Goal: Check status: Check status

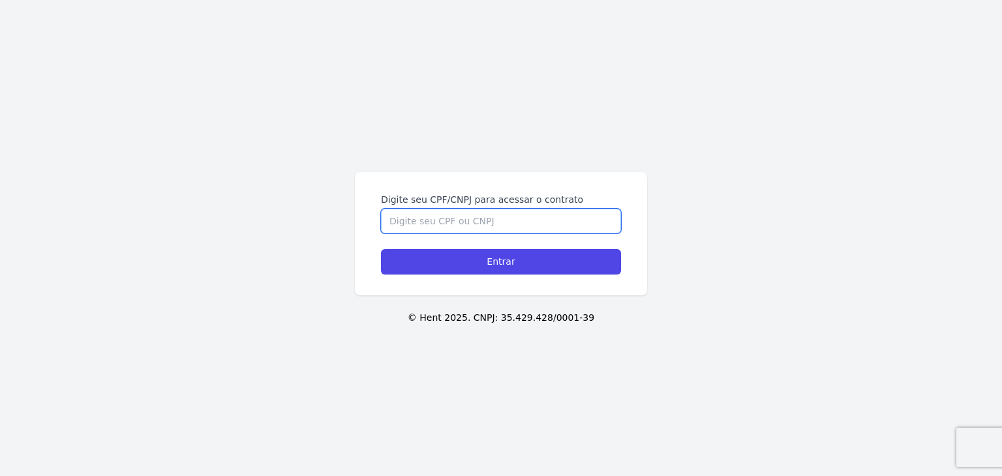
click at [566, 232] on input "Digite seu CPF/CNPJ para acessar o contrato" at bounding box center [501, 221] width 240 height 25
paste input "503.946.488-62"
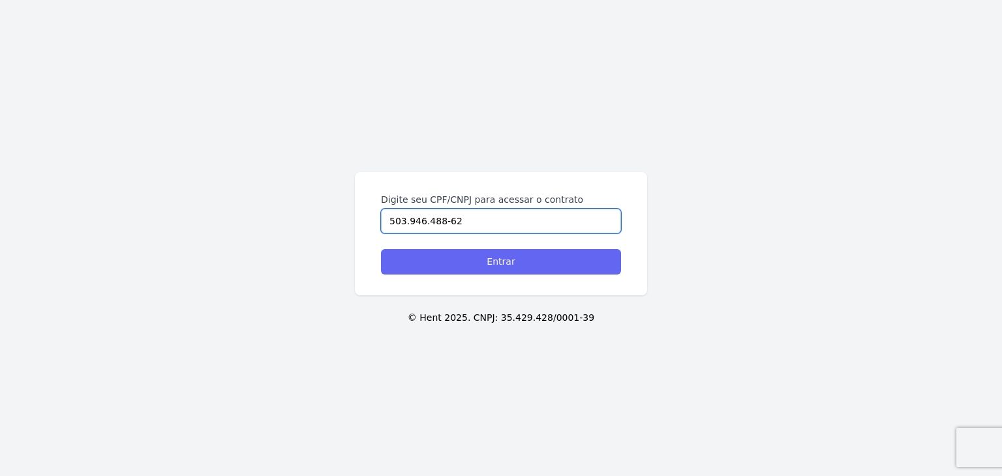
type input "503.946.488-62"
click at [566, 253] on input "Entrar" at bounding box center [501, 261] width 240 height 25
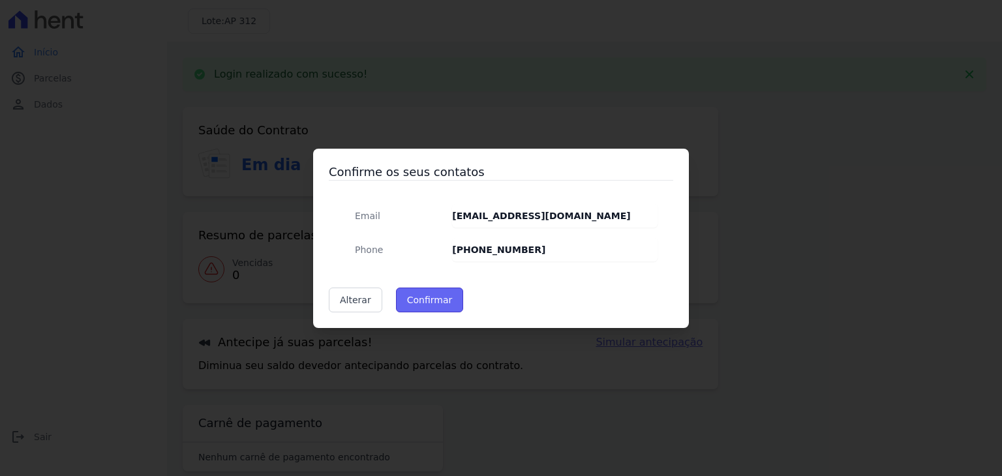
click at [443, 296] on button "Confirmar" at bounding box center [430, 300] width 68 height 25
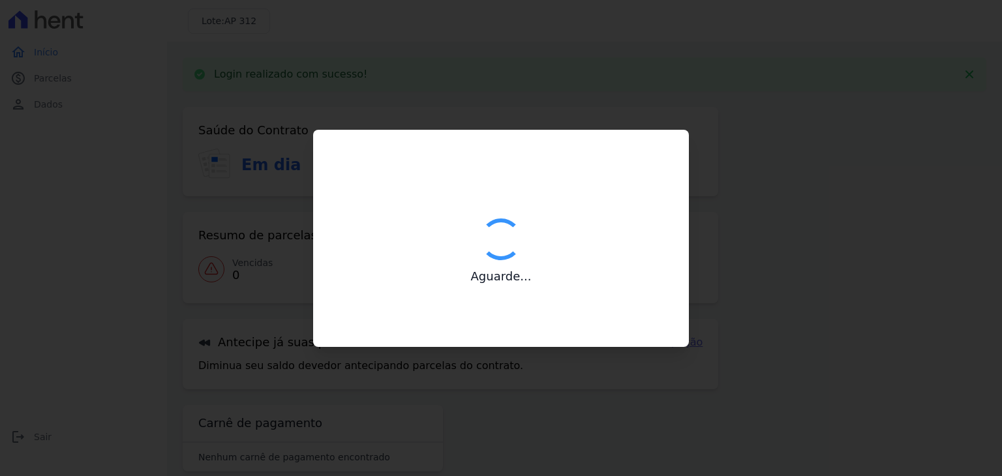
type input "Contatos confirmados com sucesso."
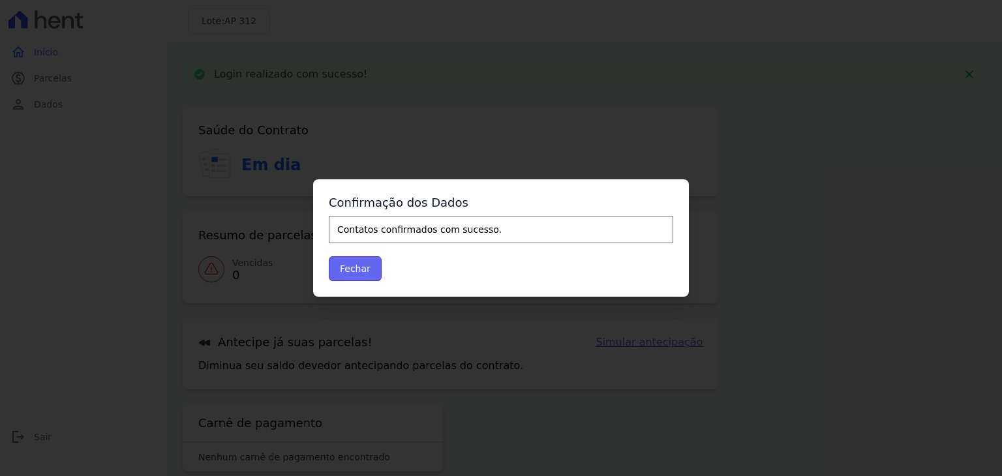
click at [367, 272] on button "Fechar" at bounding box center [355, 268] width 53 height 25
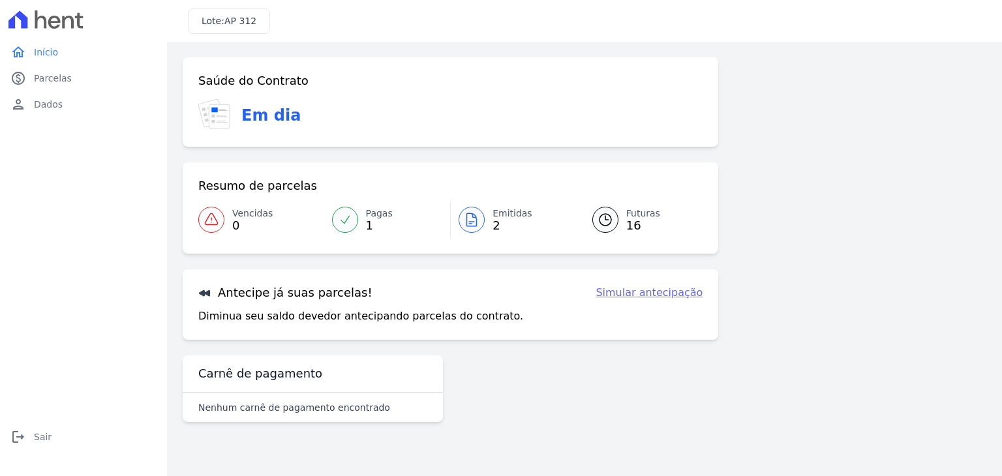
click at [480, 226] on div at bounding box center [472, 220] width 26 height 26
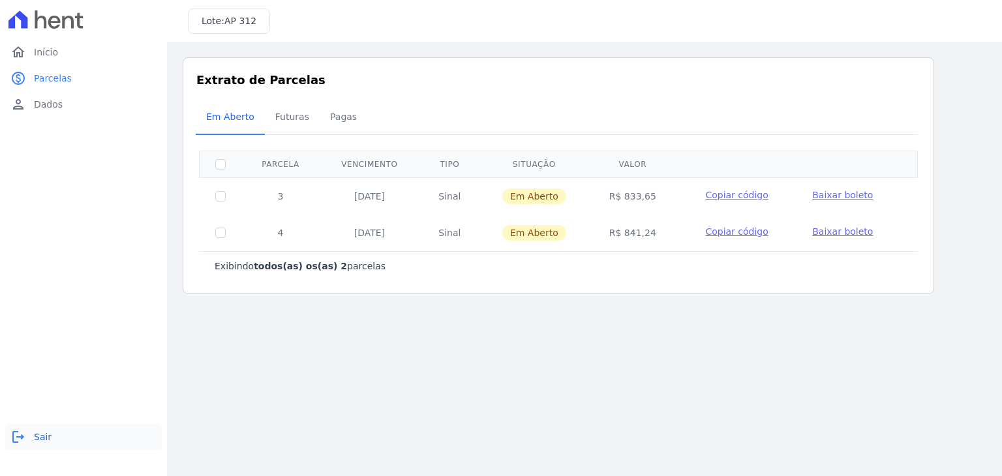
click at [26, 438] on link "logout Sair" at bounding box center [83, 437] width 157 height 26
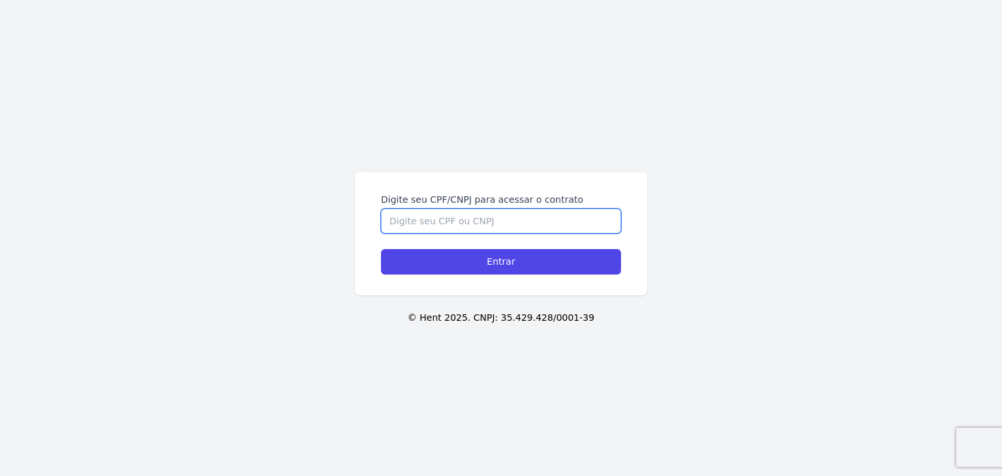
click at [579, 231] on input "Digite seu CPF/CNPJ para acessar o contrato" at bounding box center [501, 221] width 240 height 25
paste input "465.349.518-19"
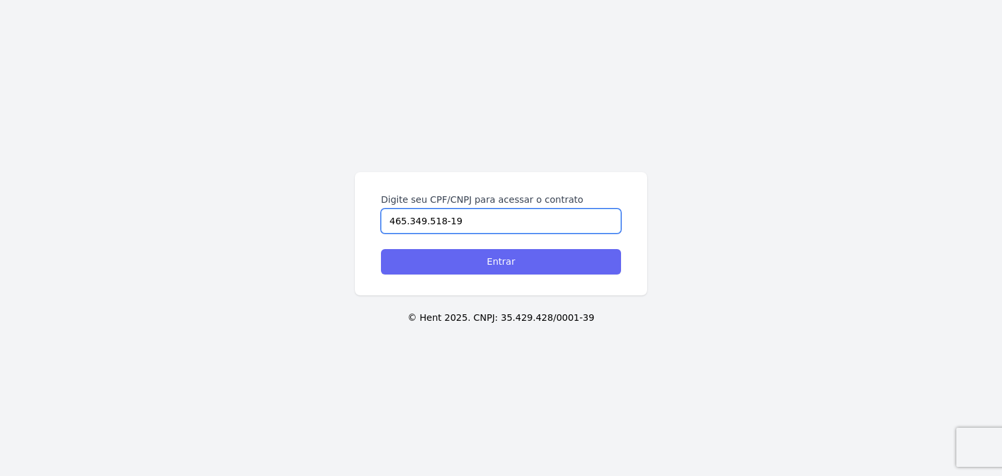
type input "465.349.518-19"
click at [559, 261] on input "Entrar" at bounding box center [501, 261] width 240 height 25
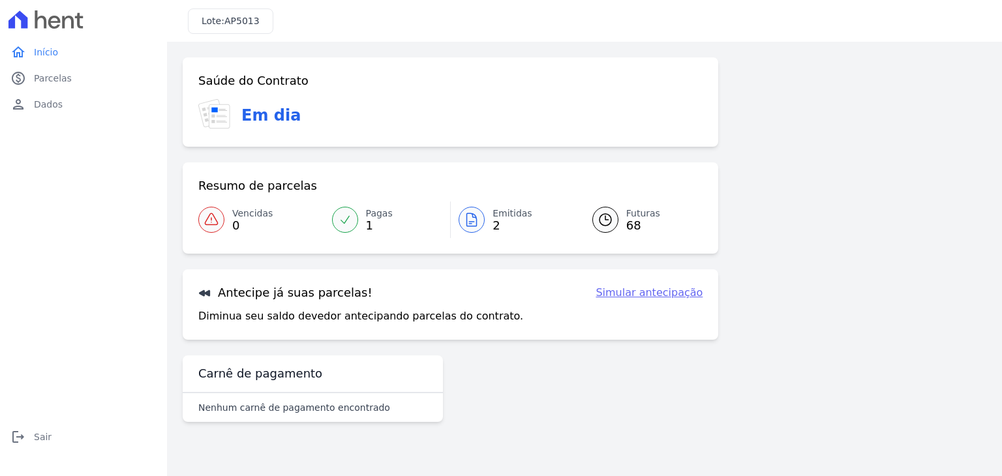
click at [478, 217] on icon at bounding box center [472, 220] width 16 height 16
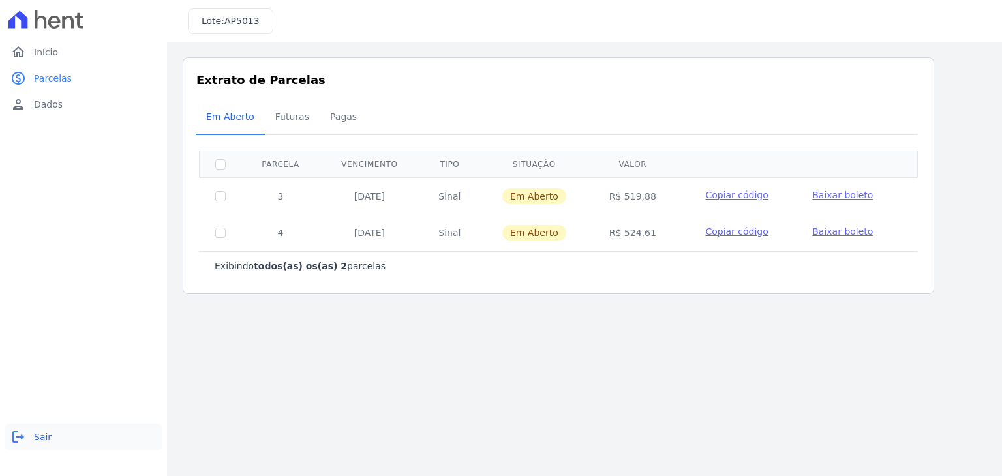
click at [44, 447] on link "logout Sair" at bounding box center [83, 437] width 157 height 26
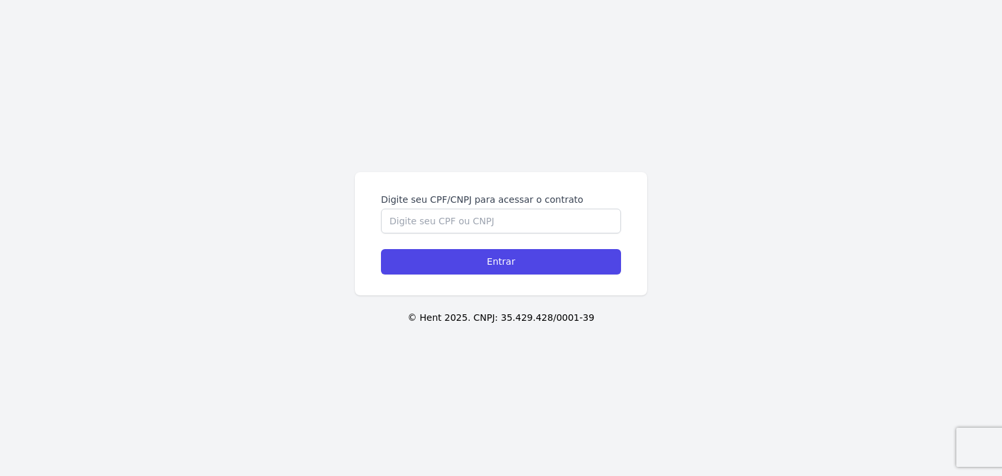
click at [493, 209] on div "Digite seu CPF/CNPJ para acessar o contrato" at bounding box center [501, 213] width 240 height 40
click at [493, 215] on input "Digite seu CPF/CNPJ para acessar o contrato" at bounding box center [501, 221] width 240 height 25
click at [508, 223] on input "Digite seu CPF/CNPJ para acessar o contrato" at bounding box center [501, 221] width 240 height 25
click at [458, 228] on input "Digite seu CPF/CNPJ para acessar o contrato" at bounding box center [501, 221] width 240 height 25
paste input "465.349.518-19"
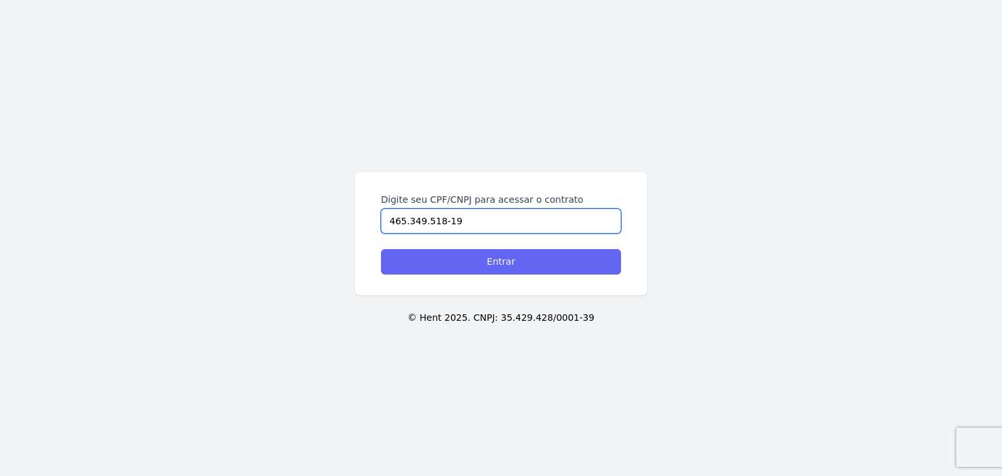
type input "465.349.518-19"
click at [472, 260] on input "Entrar" at bounding box center [501, 261] width 240 height 25
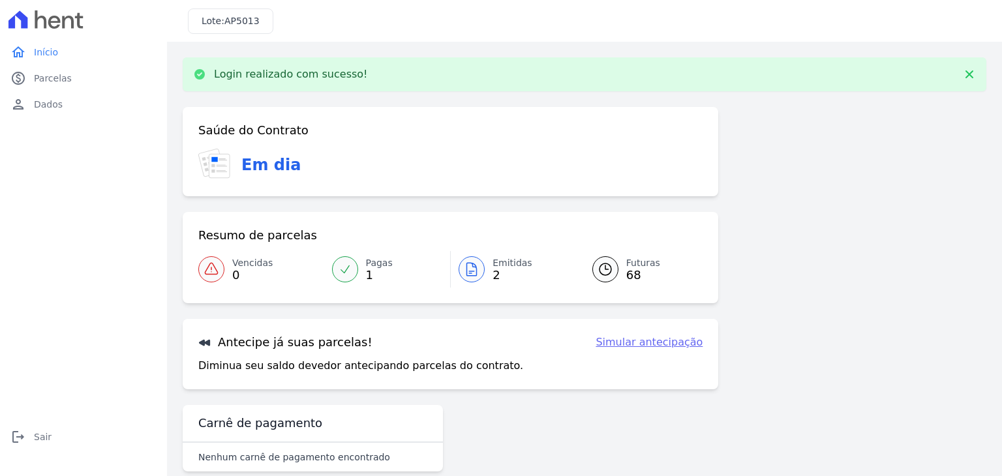
click at [485, 266] on link "Emitidas 2" at bounding box center [514, 269] width 126 height 37
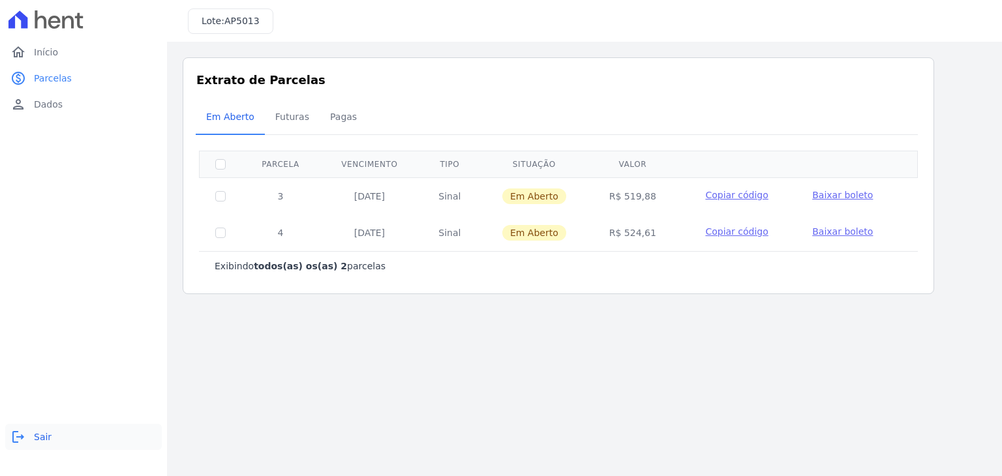
click at [16, 426] on link "logout Sair" at bounding box center [83, 437] width 157 height 26
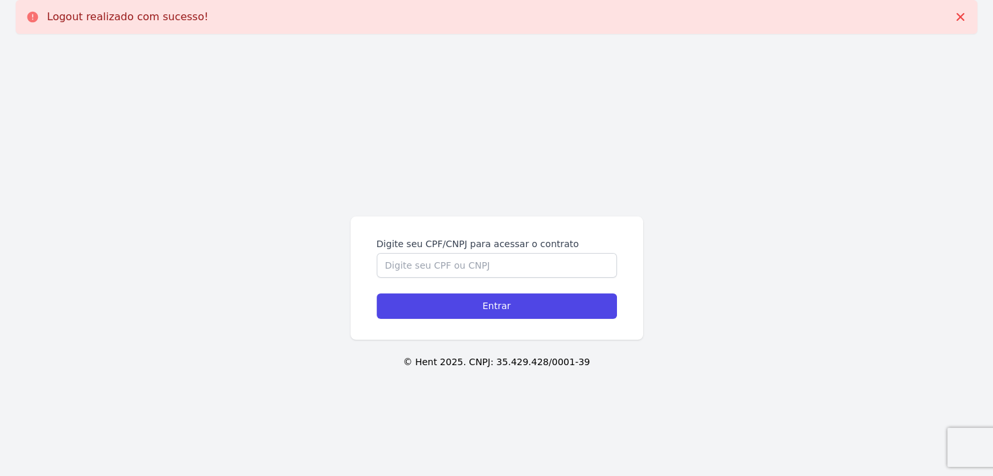
click at [19, 430] on div "Digite seu CPF/CNPJ para acessar o contrato Entrar © Hent 2025. CNPJ: 35.429.42…" at bounding box center [496, 282] width 993 height 476
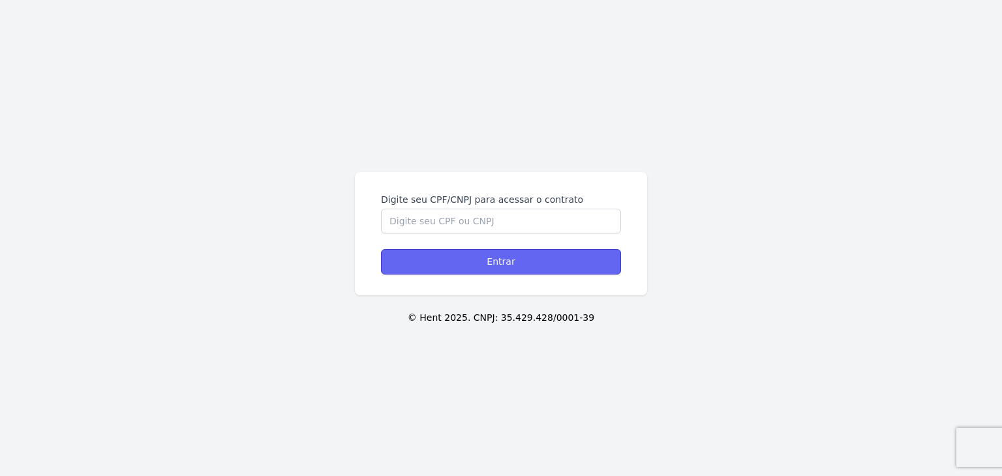
click at [497, 249] on input "Entrar" at bounding box center [501, 261] width 240 height 25
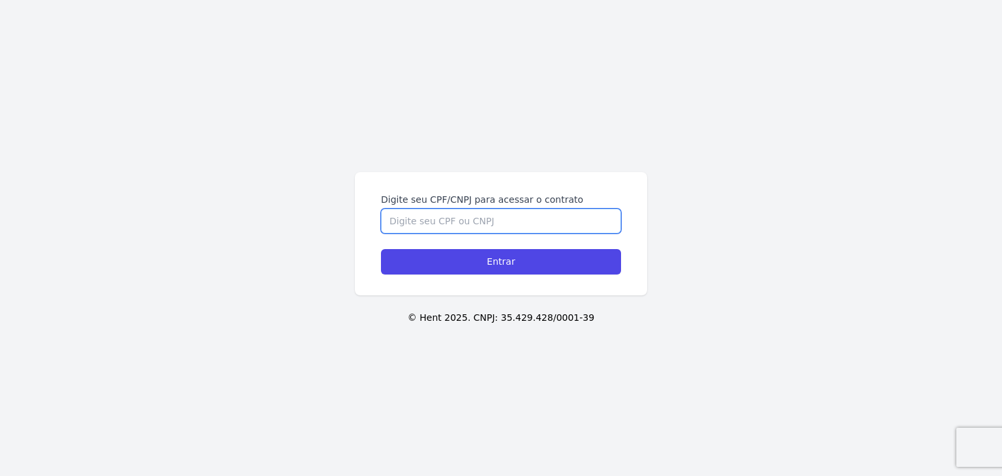
click at [498, 220] on input "Digite seu CPF/CNPJ para acessar o contrato" at bounding box center [501, 221] width 240 height 25
paste input "556.143.388-10"
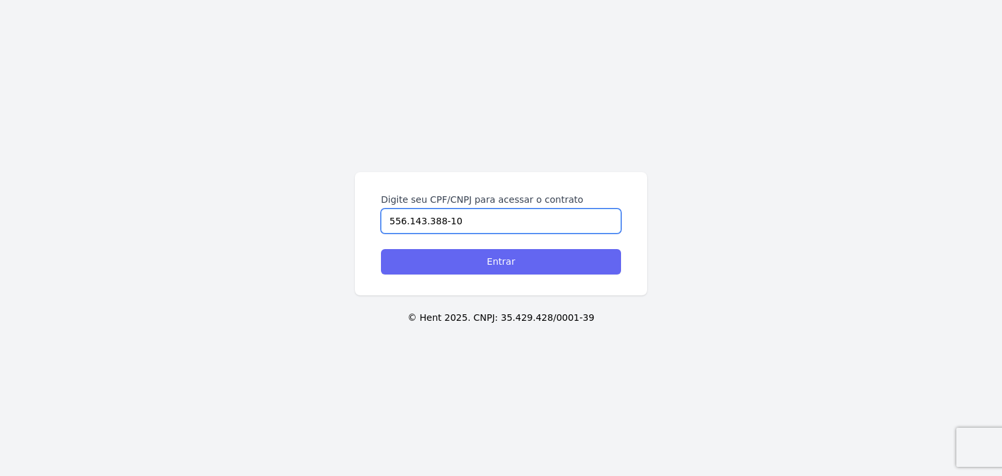
type input "556.143.388-10"
click at [578, 267] on input "Entrar" at bounding box center [501, 261] width 240 height 25
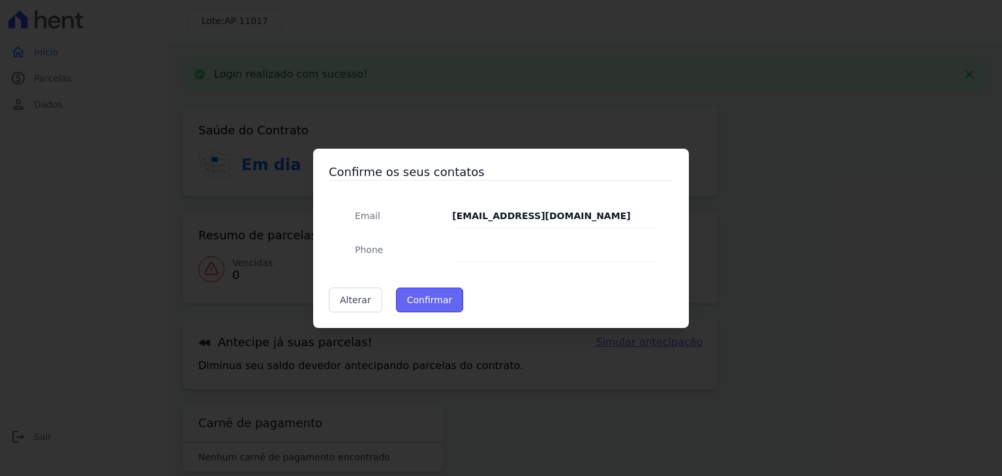
click at [442, 298] on button "Confirmar" at bounding box center [430, 300] width 68 height 25
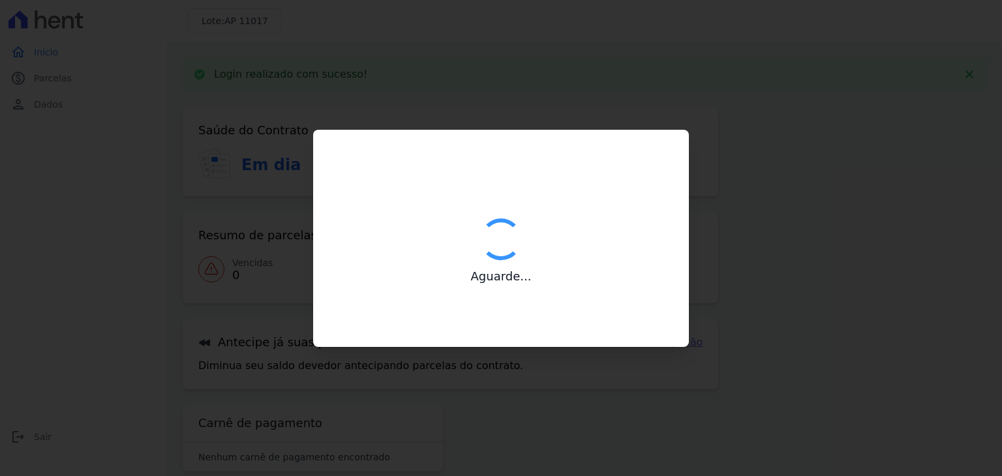
type input "Contatos confirmados com sucesso."
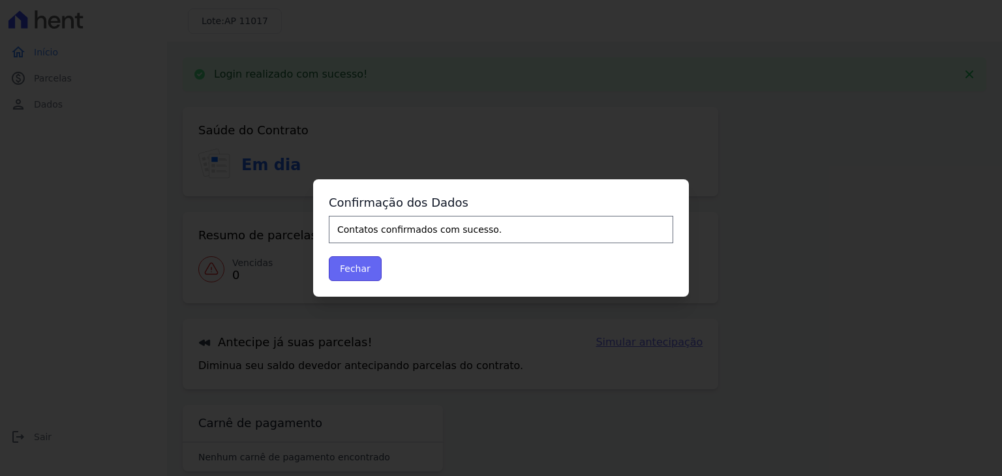
click at [348, 263] on button "Fechar" at bounding box center [355, 268] width 53 height 25
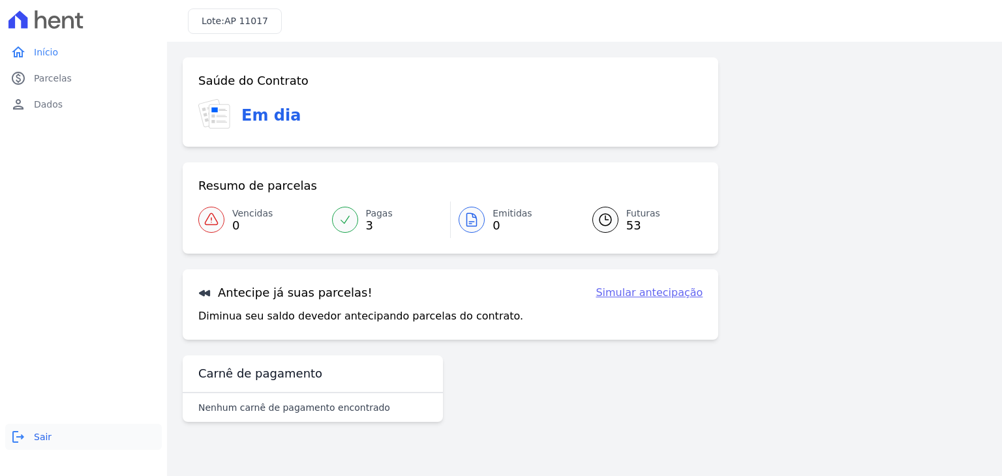
click at [35, 431] on span "Sair" at bounding box center [43, 437] width 18 height 13
